Goal: Check status: Check status

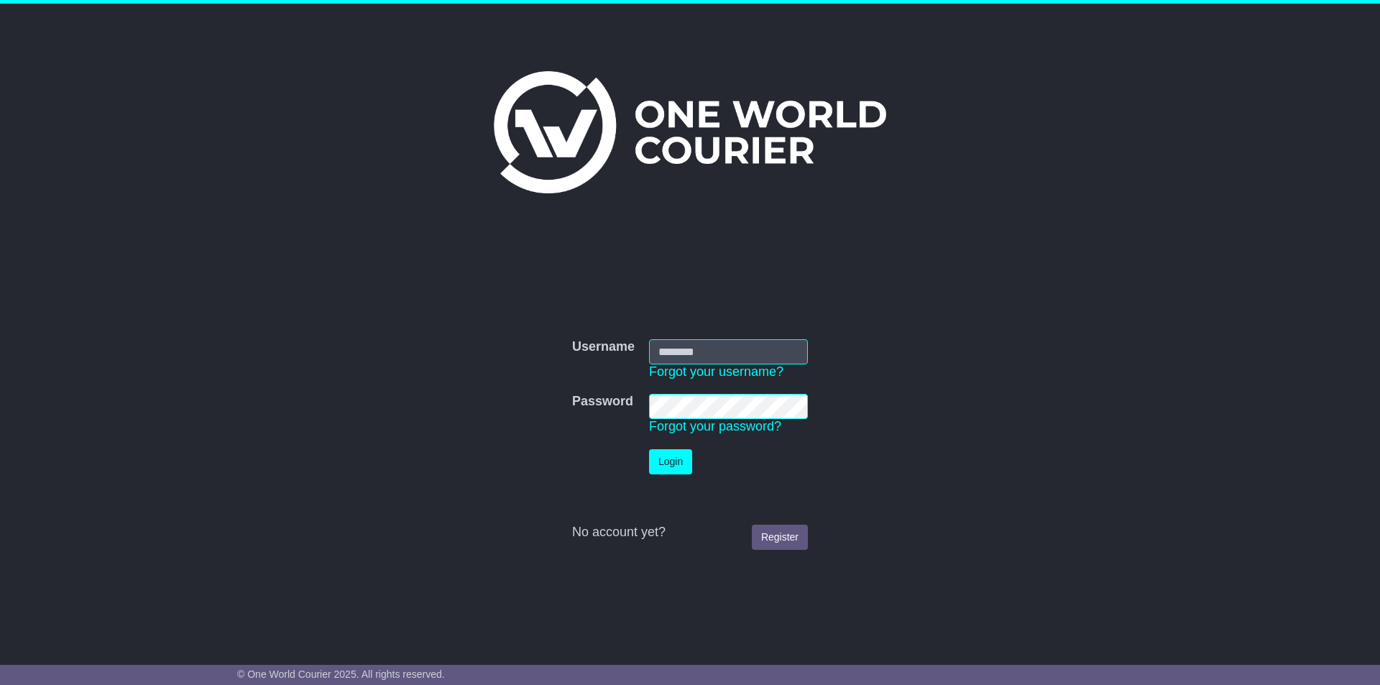
type input "**********"
click at [665, 456] on button "Login" at bounding box center [670, 461] width 43 height 25
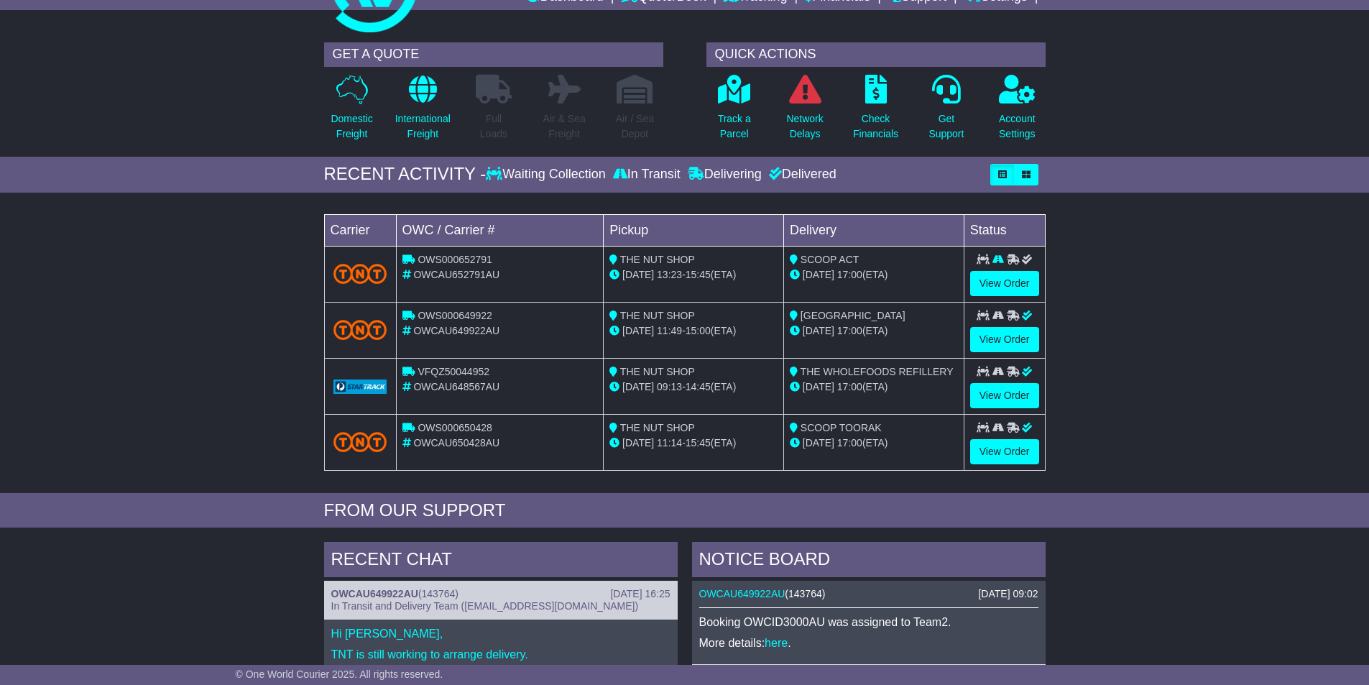
scroll to position [359, 0]
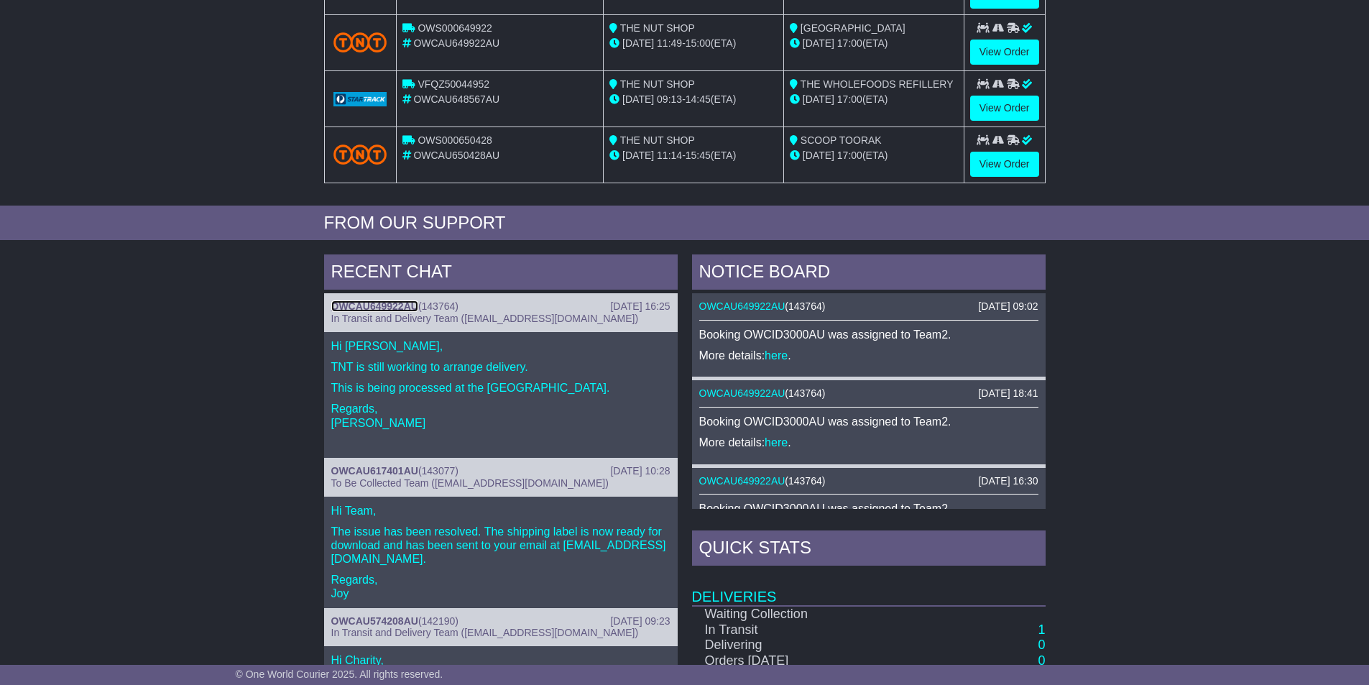
click at [387, 303] on link "OWCAU649922AU" at bounding box center [374, 306] width 87 height 12
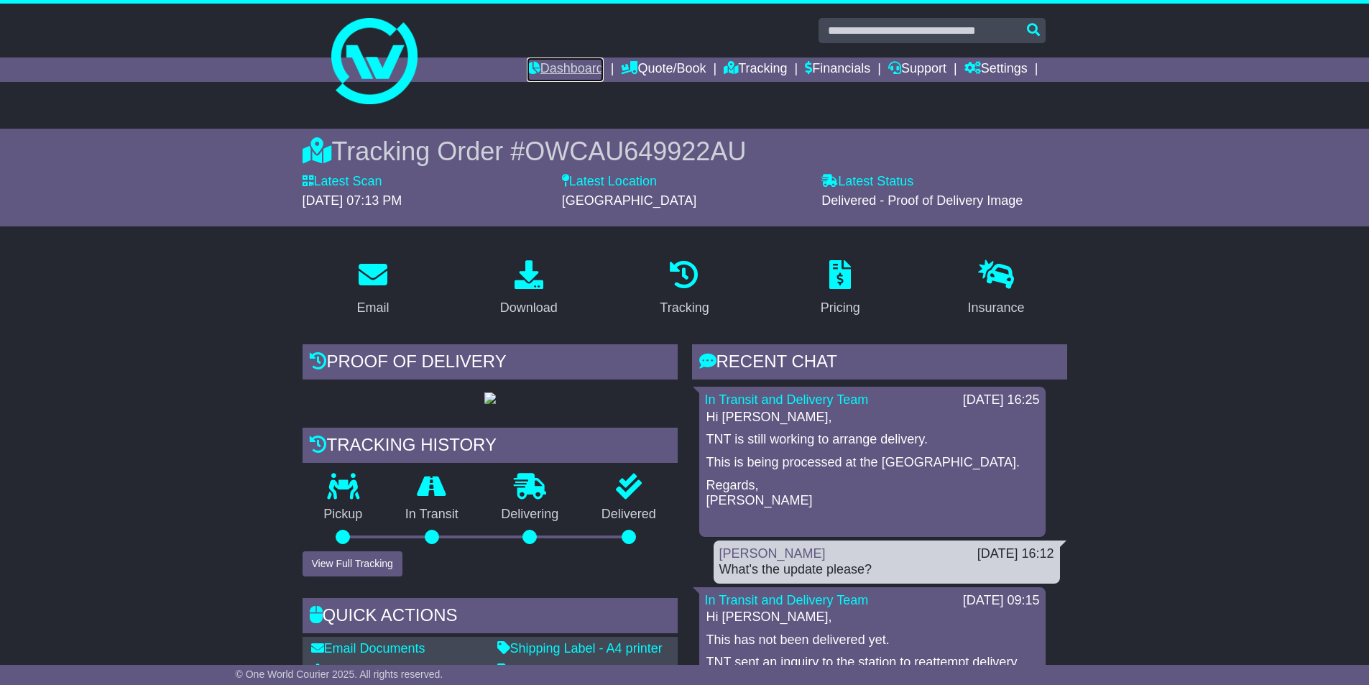
click at [566, 63] on link "Dashboard" at bounding box center [565, 70] width 77 height 24
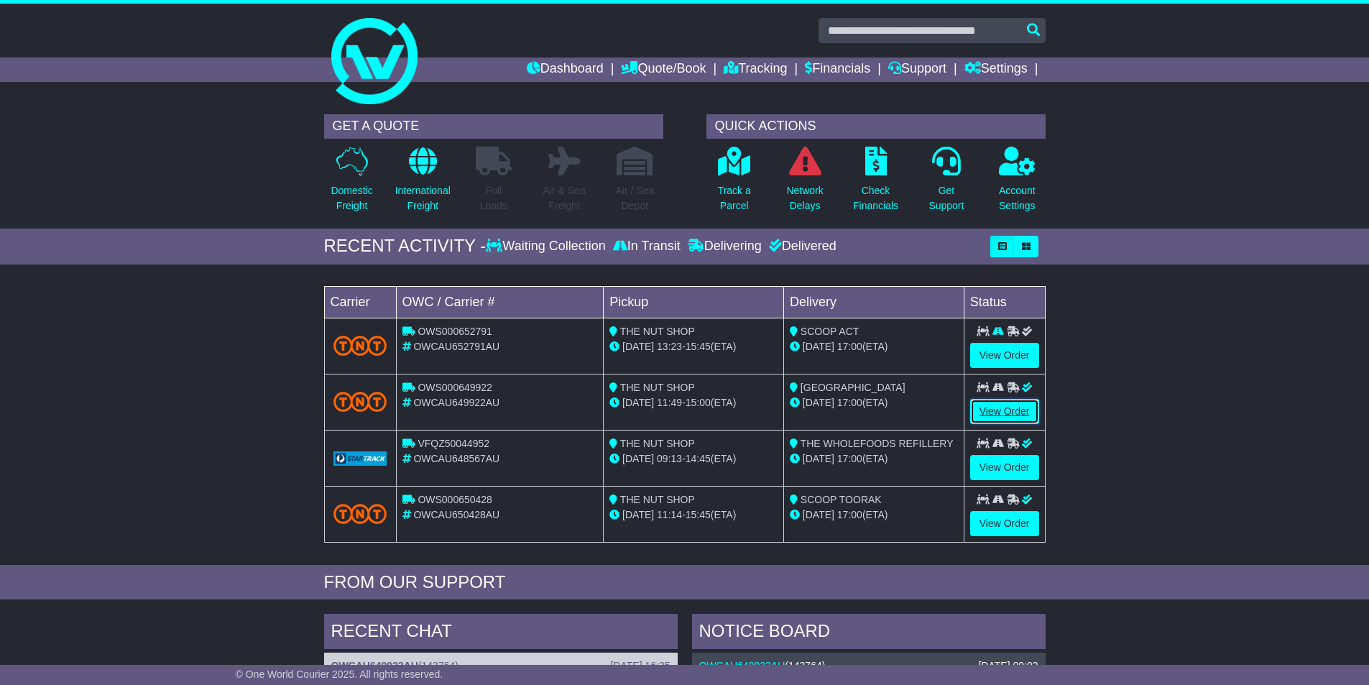
click at [982, 399] on link "View Order" at bounding box center [1004, 411] width 69 height 25
